Goal: Task Accomplishment & Management: Use online tool/utility

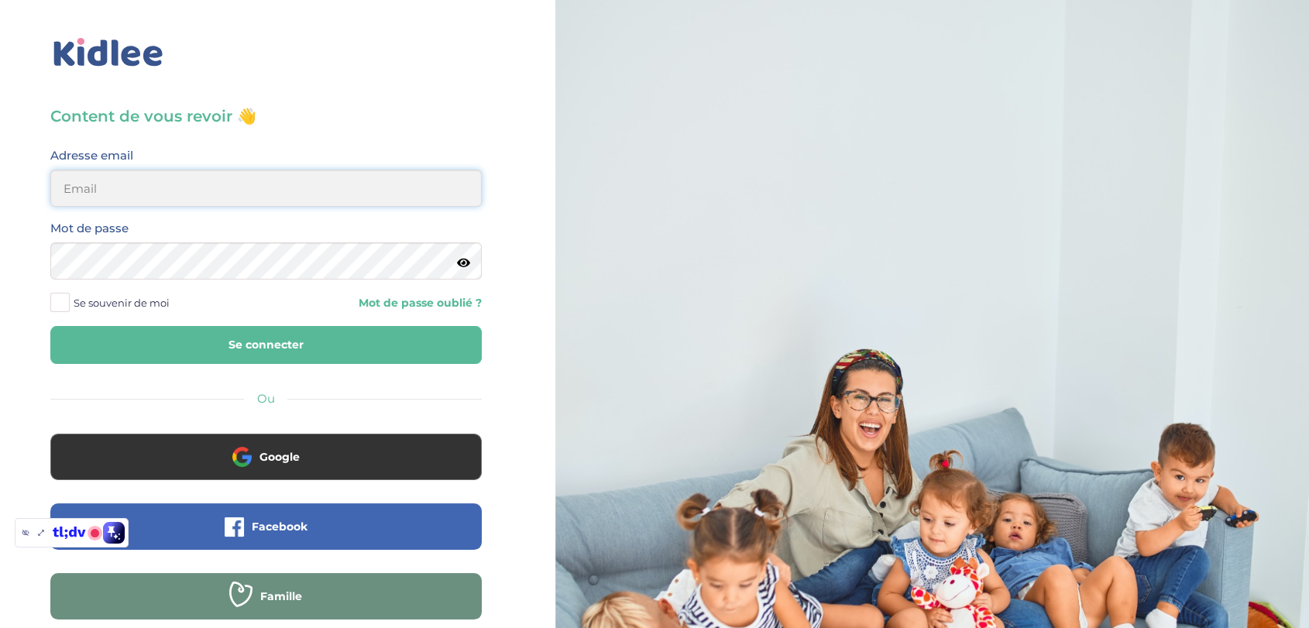
type input "[EMAIL_ADDRESS][DOMAIN_NAME]"
click at [308, 342] on button "Se connecter" at bounding box center [266, 345] width 432 height 38
